Goal: Information Seeking & Learning: Learn about a topic

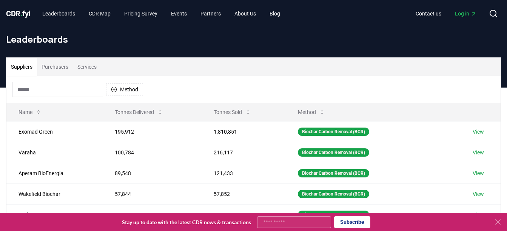
click at [64, 67] on button "Purchasers" at bounding box center [55, 67] width 36 height 18
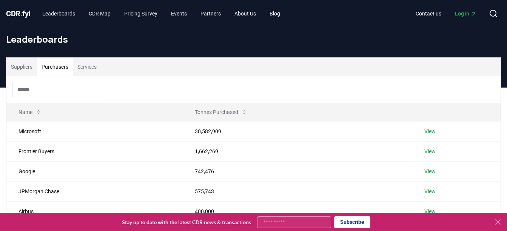
click at [56, 91] on input at bounding box center [57, 89] width 91 height 15
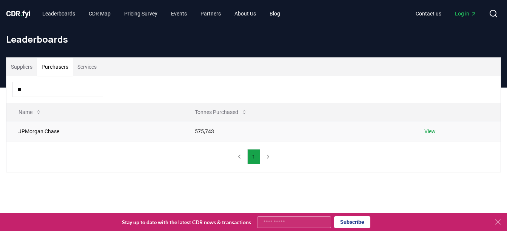
type input "**"
click at [430, 133] on link "View" at bounding box center [429, 131] width 11 height 8
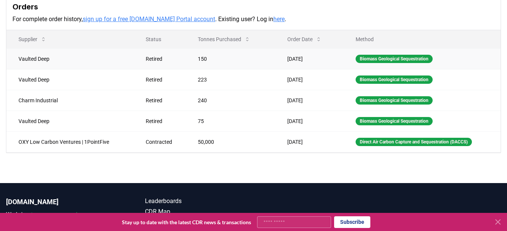
scroll to position [216, 0]
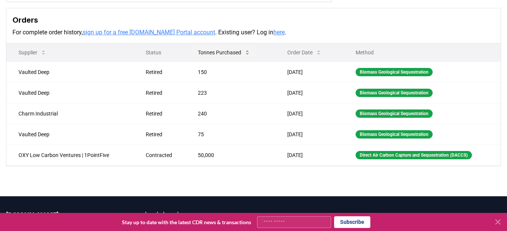
click at [223, 58] on button "Tonnes Purchased" at bounding box center [224, 52] width 65 height 15
click at [223, 57] on button "Tonnes Purchased" at bounding box center [224, 52] width 65 height 15
